Goal: Transaction & Acquisition: Purchase product/service

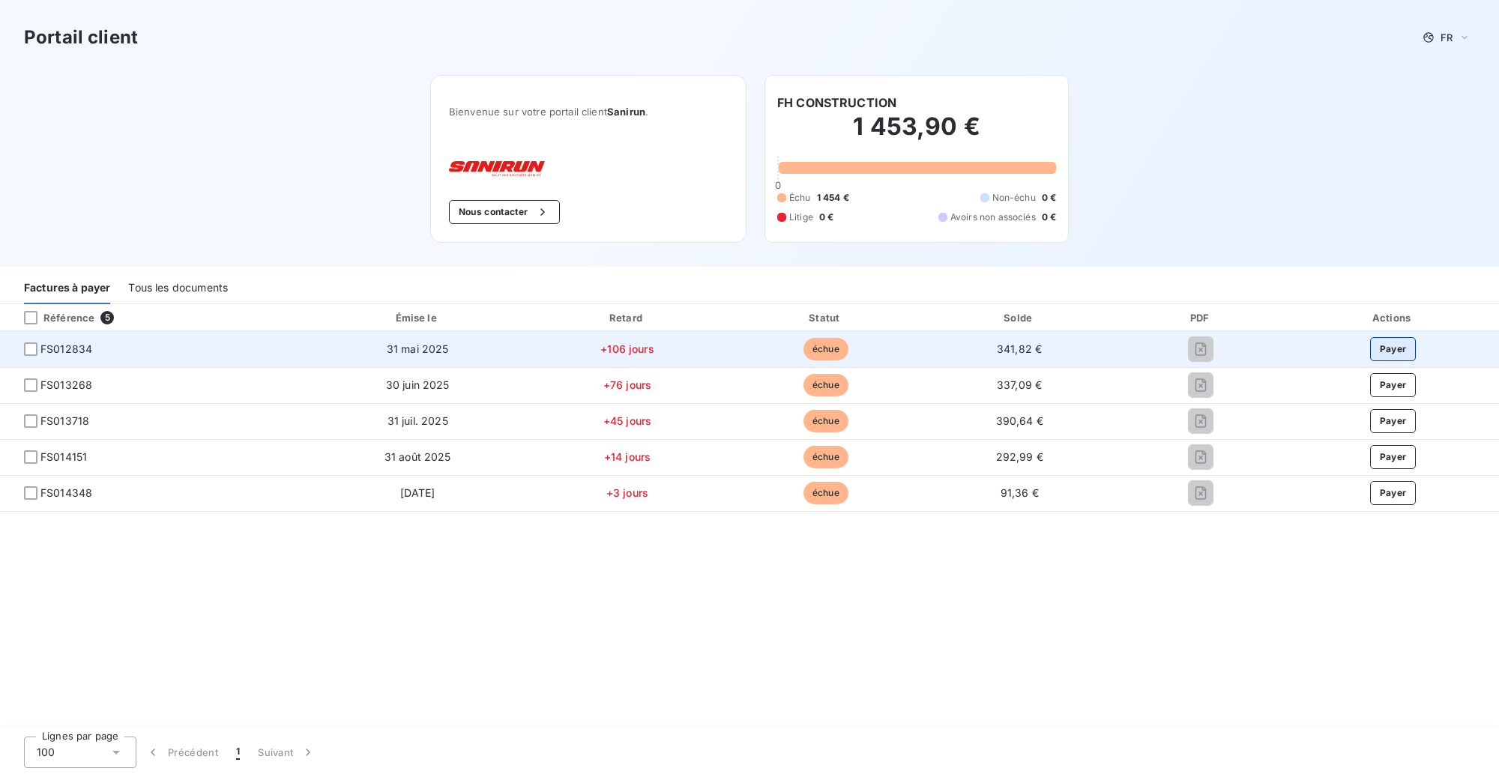
click at [1401, 344] on button "Payer" at bounding box center [1393, 349] width 46 height 24
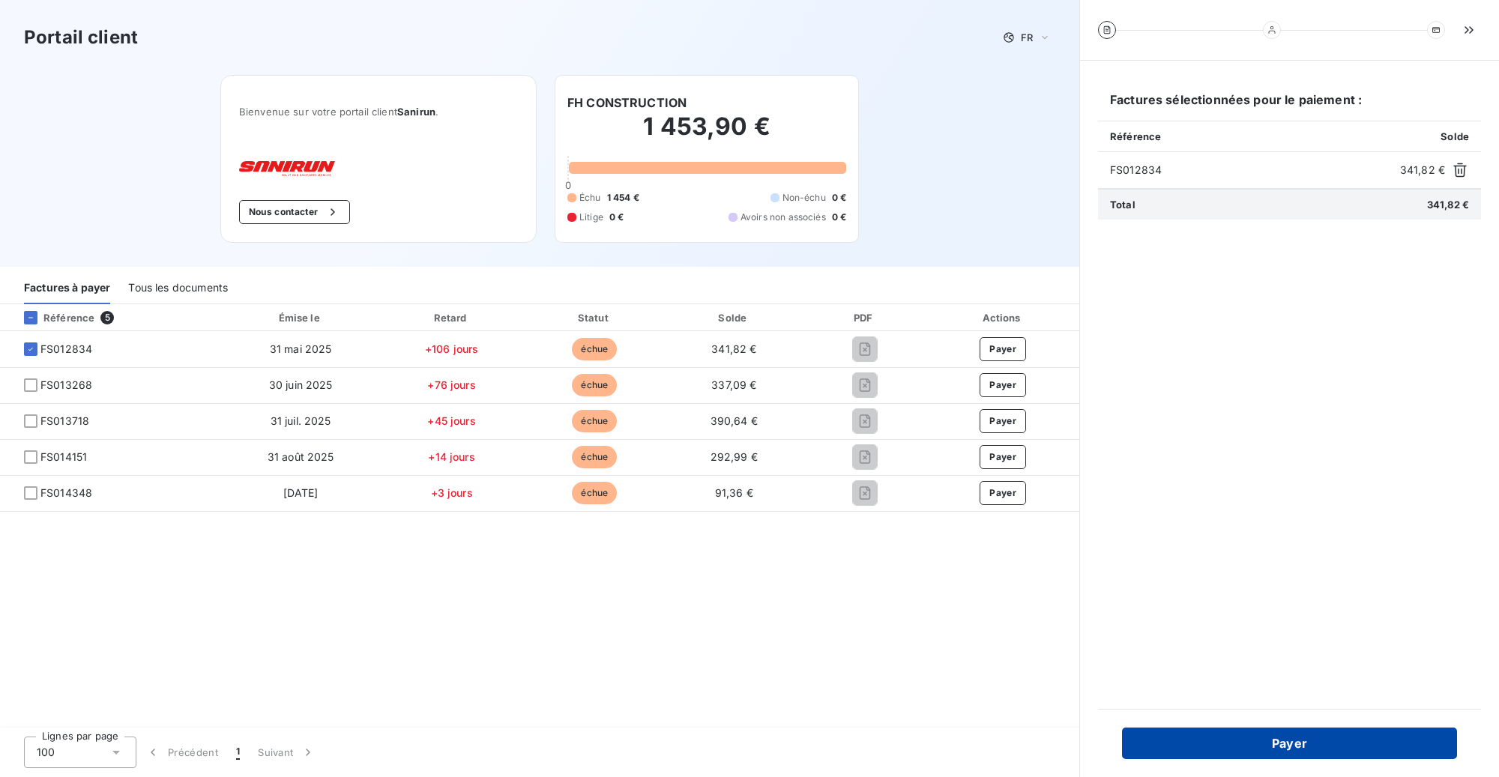
click at [1321, 745] on button "Payer" at bounding box center [1289, 743] width 335 height 31
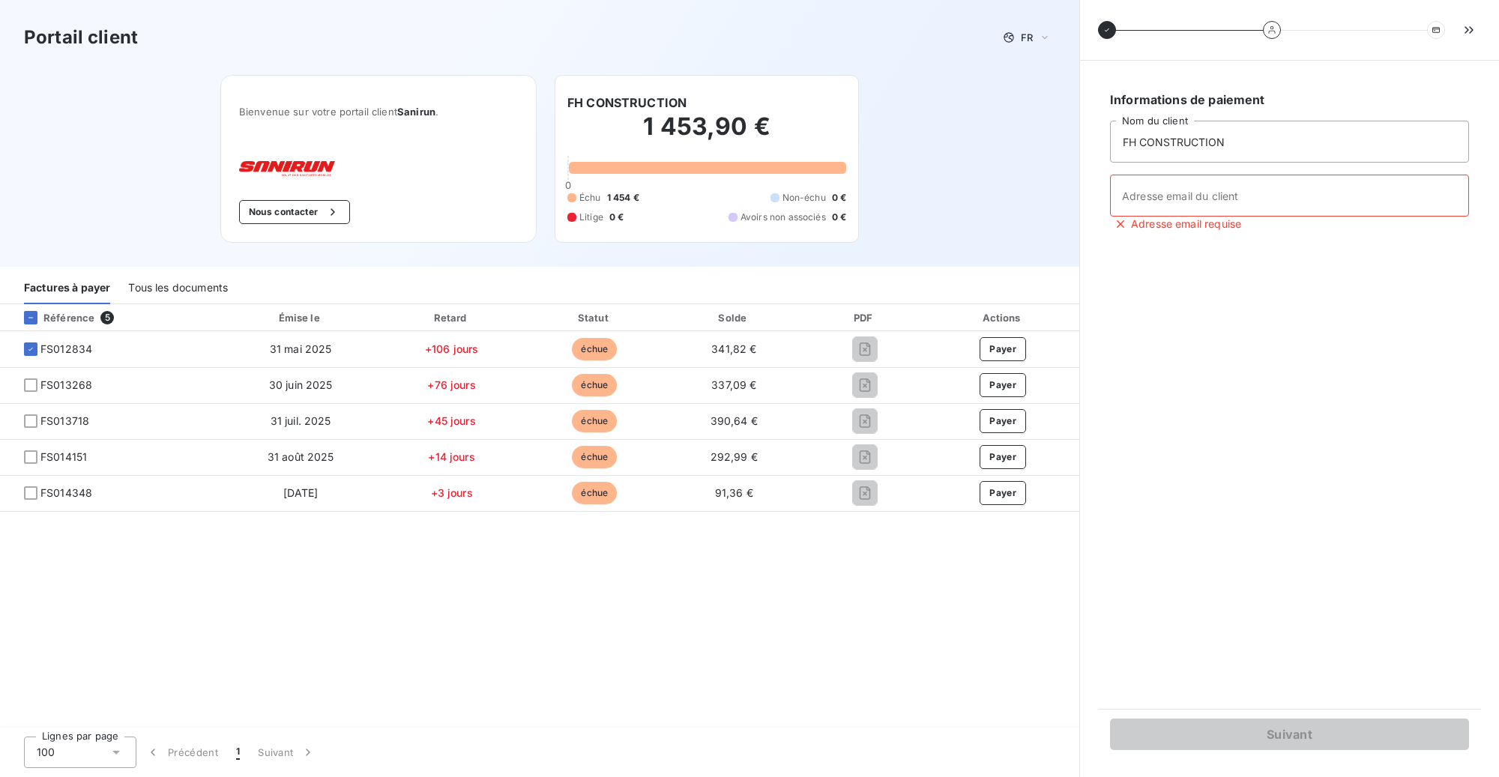
click at [1167, 456] on div "Informations de paiement FH CONSTRUCTION Nom du client Adresse email du client …" at bounding box center [1289, 385] width 383 height 612
click at [1157, 211] on input "Adresse email du client" at bounding box center [1289, 196] width 359 height 42
drag, startPoint x: 1170, startPoint y: 205, endPoint x: 1136, endPoint y: 198, distance: 34.4
click at [1030, 217] on div "Portail client FR Bienvenue sur votre portail client Sanirun . Nous contacter F…" at bounding box center [749, 388] width 1499 height 777
type input "f"
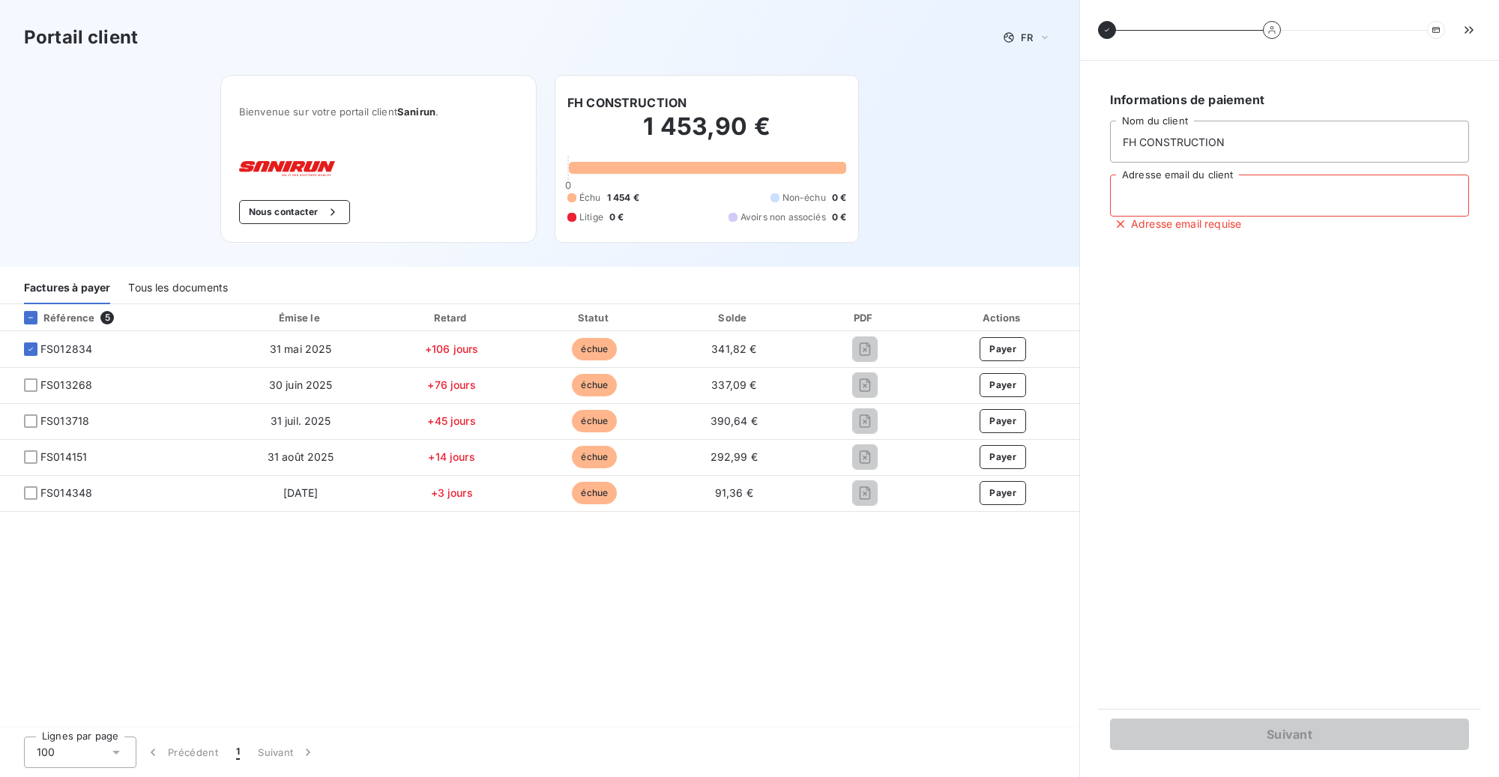
paste input "[EMAIL_ADDRESS][DOMAIN_NAME]"
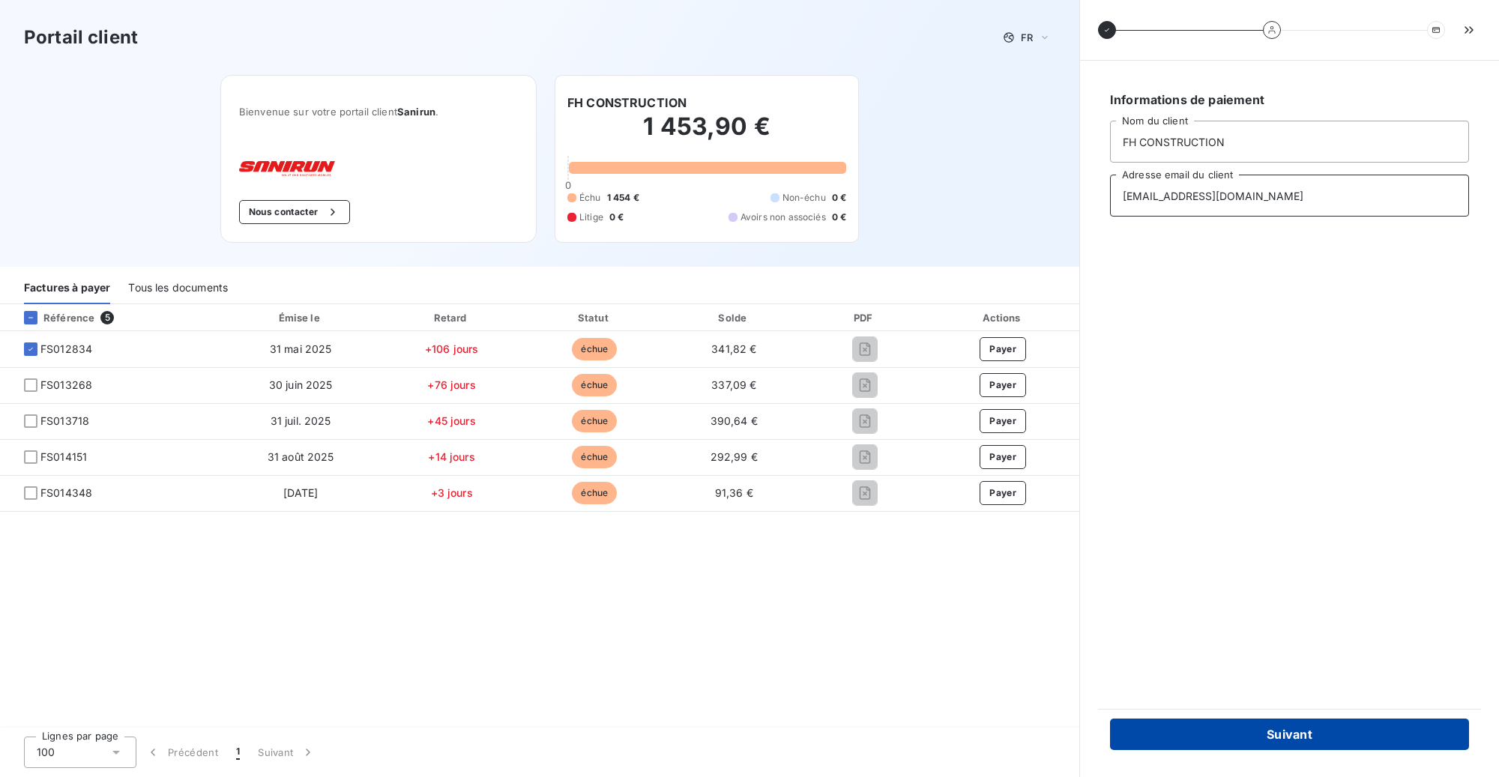
type input "[EMAIL_ADDRESS][DOMAIN_NAME]"
click at [1251, 743] on button "Suivant" at bounding box center [1289, 734] width 359 height 31
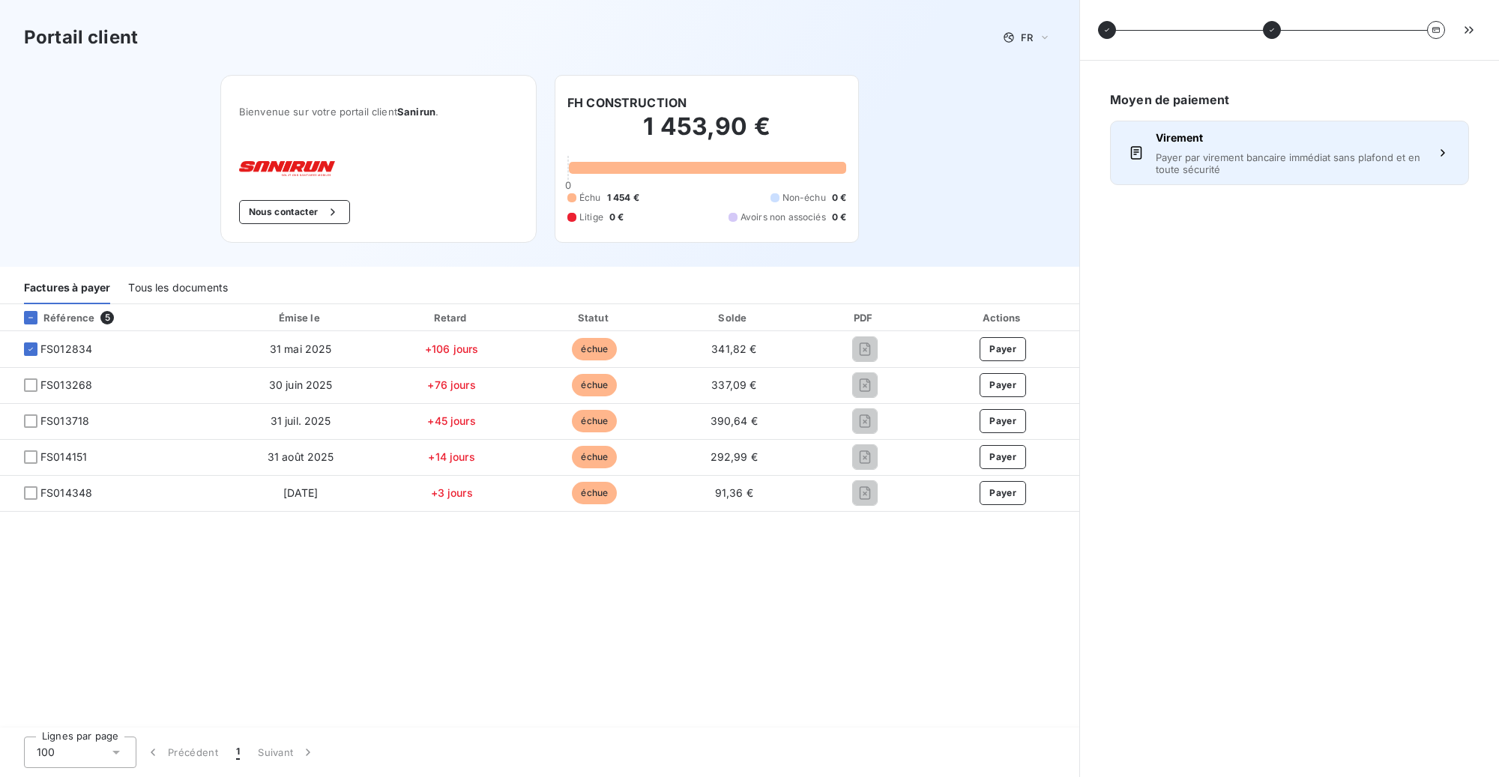
click at [1274, 166] on span "Payer par virement bancaire immédiat sans plafond et en toute sécurité" at bounding box center [1290, 163] width 268 height 24
